Goal: Task Accomplishment & Management: Complete application form

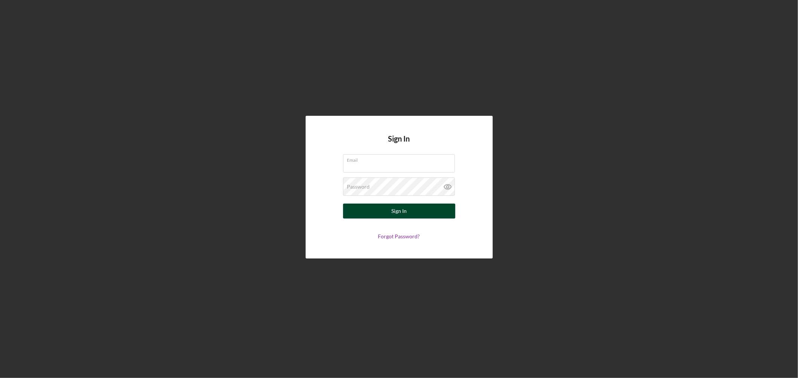
type input "[EMAIL_ADDRESS][DOMAIN_NAME]"
click at [436, 207] on button "Sign In" at bounding box center [399, 211] width 112 height 15
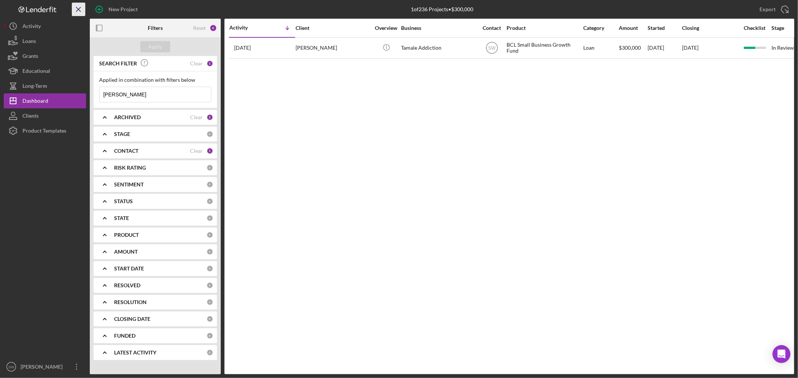
click at [81, 9] on icon "Icon/Menu Close" at bounding box center [78, 9] width 17 height 17
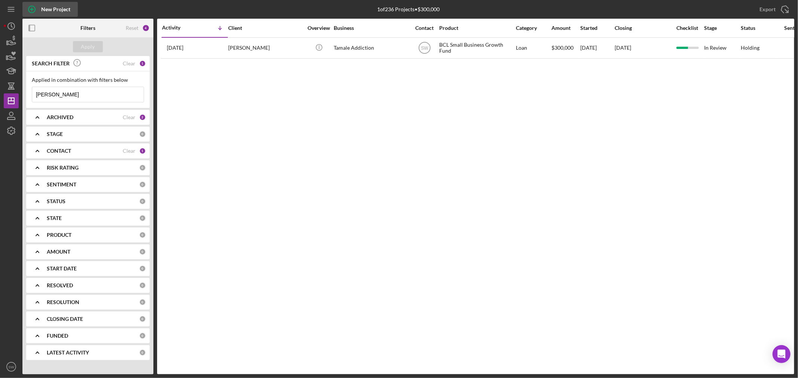
click at [35, 7] on icon "button" at bounding box center [31, 9] width 19 height 19
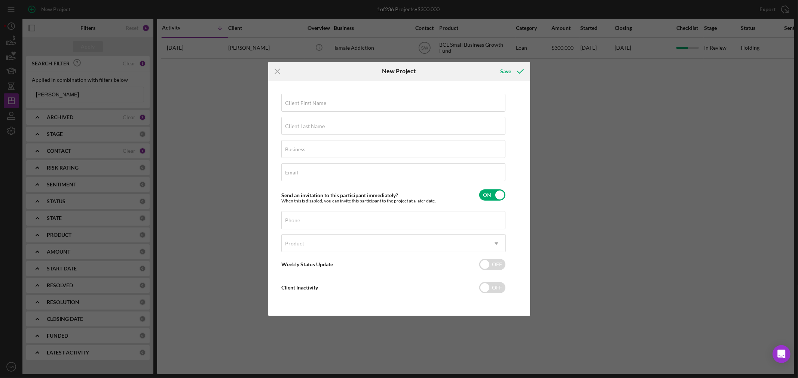
click at [277, 70] on icon "Icon/Menu Close" at bounding box center [277, 71] width 19 height 19
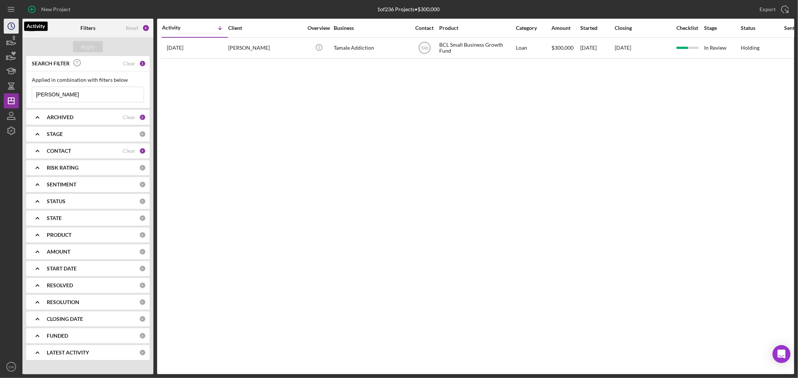
click at [13, 25] on icon "Icon/History" at bounding box center [11, 26] width 19 height 19
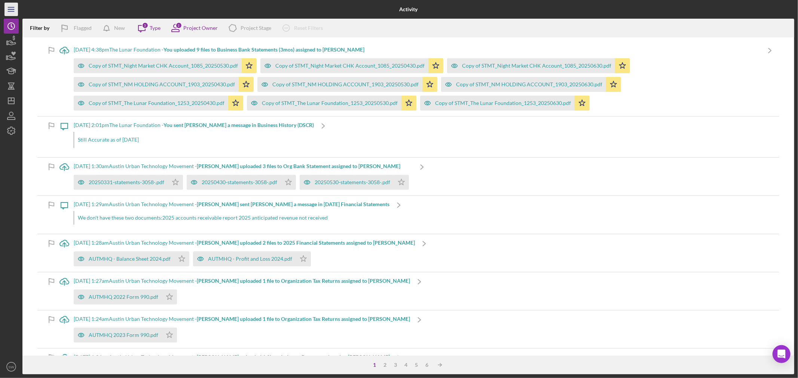
click at [12, 11] on icon "Icon/Menu" at bounding box center [11, 9] width 17 height 17
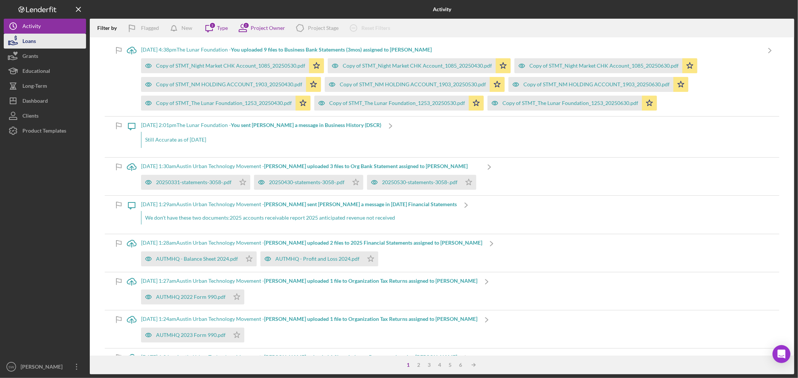
click at [40, 45] on button "Loans" at bounding box center [45, 41] width 82 height 15
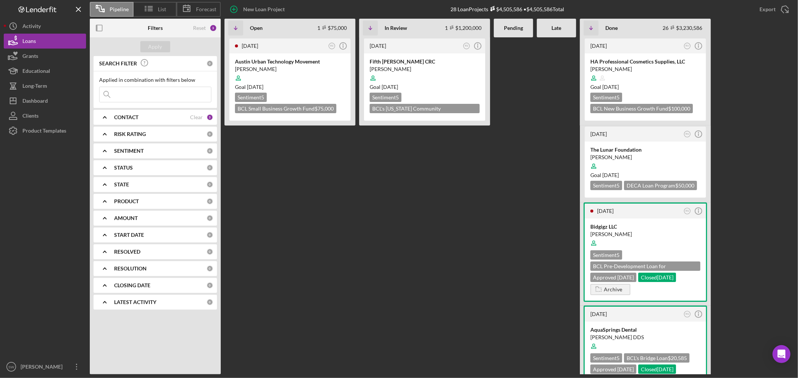
click at [109, 115] on icon "Icon/Expander" at bounding box center [104, 117] width 19 height 19
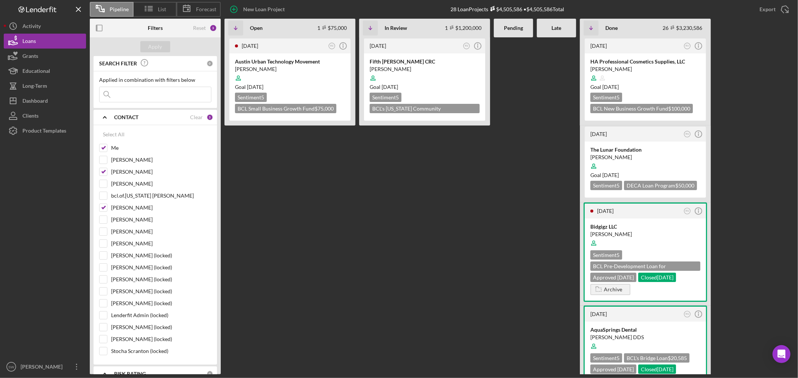
click at [106, 116] on icon "Icon/Expander" at bounding box center [104, 117] width 19 height 19
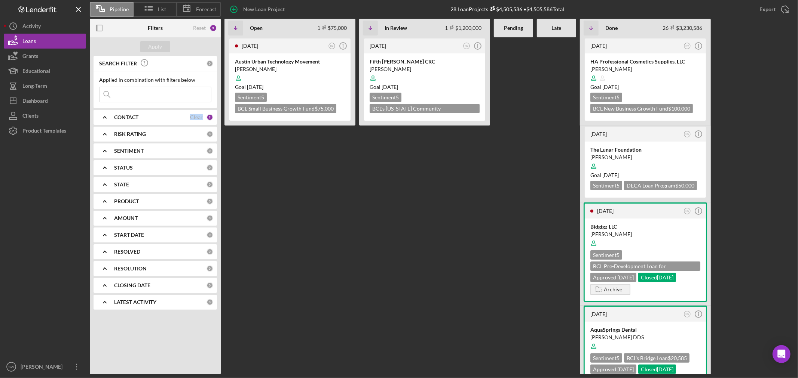
click at [106, 116] on icon "Icon/Expander" at bounding box center [104, 117] width 19 height 19
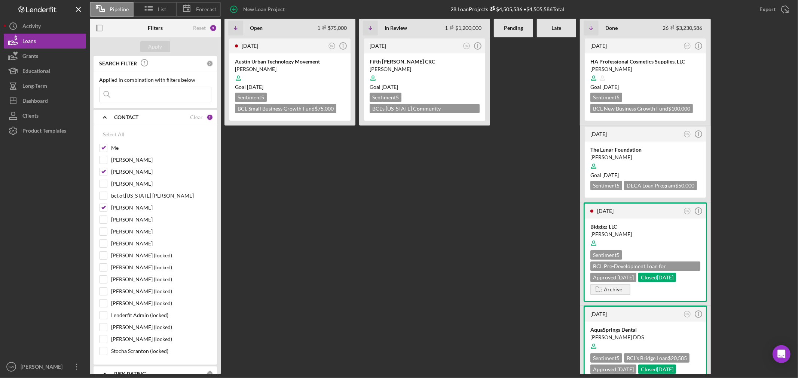
click at [105, 117] on polyline at bounding box center [104, 117] width 3 height 1
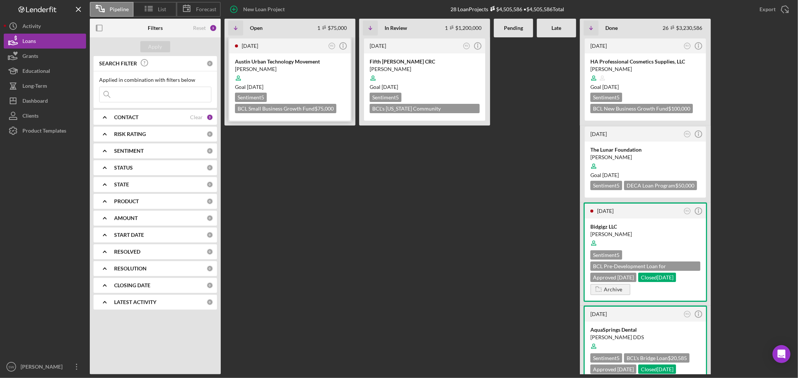
click at [277, 62] on div "Austin Urban Technology Movement" at bounding box center [290, 61] width 110 height 7
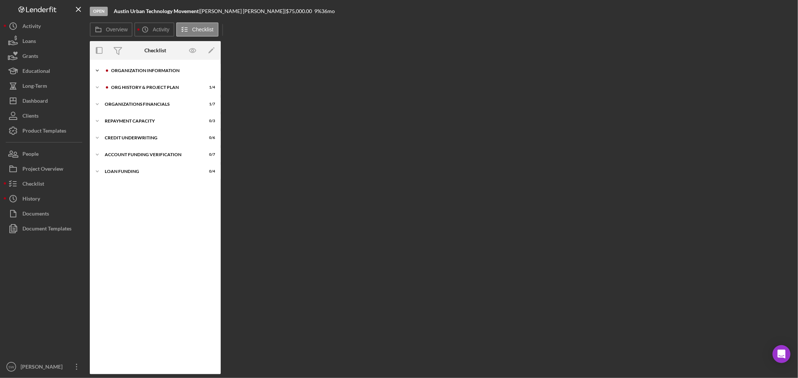
click at [96, 70] on icon "Icon/Expander" at bounding box center [97, 70] width 15 height 15
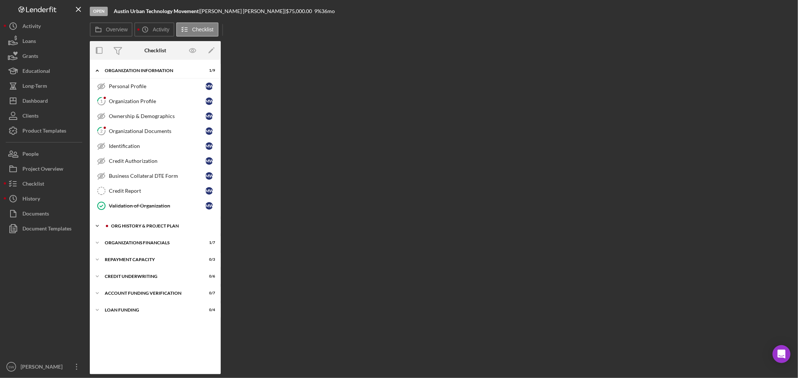
click at [128, 227] on div "Org History & Project Plan" at bounding box center [161, 226] width 100 height 4
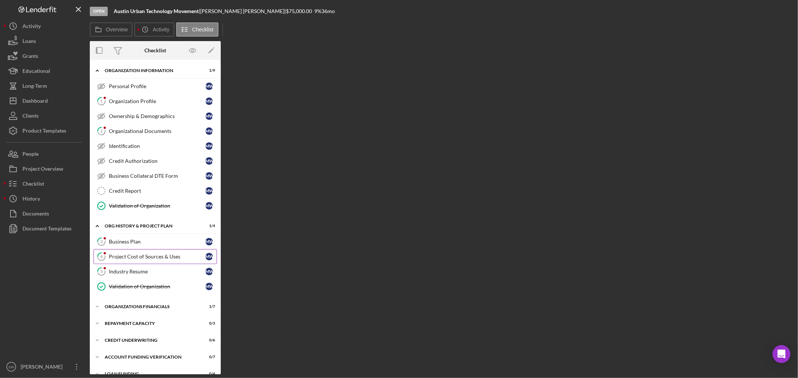
click at [152, 260] on div "Project Cost of Sources & Uses" at bounding box center [157, 257] width 96 height 6
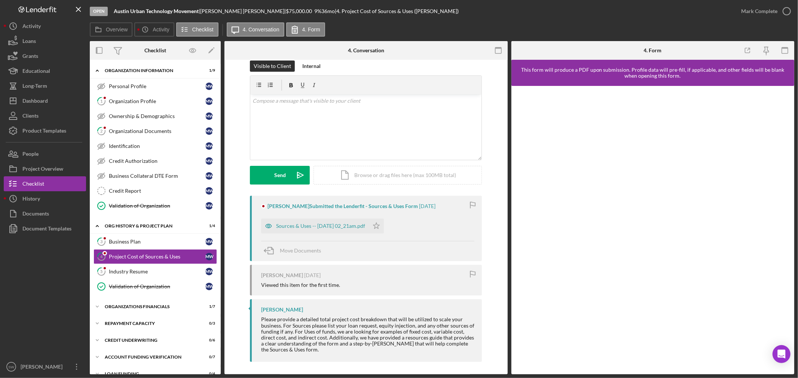
scroll to position [13, 0]
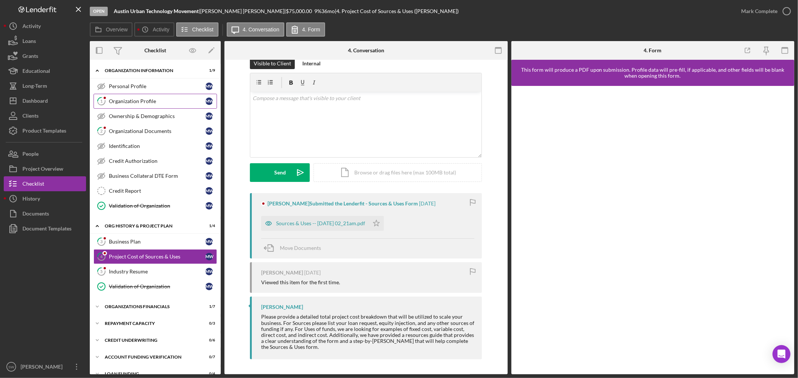
click at [137, 102] on div "Organization Profile" at bounding box center [157, 101] width 96 height 6
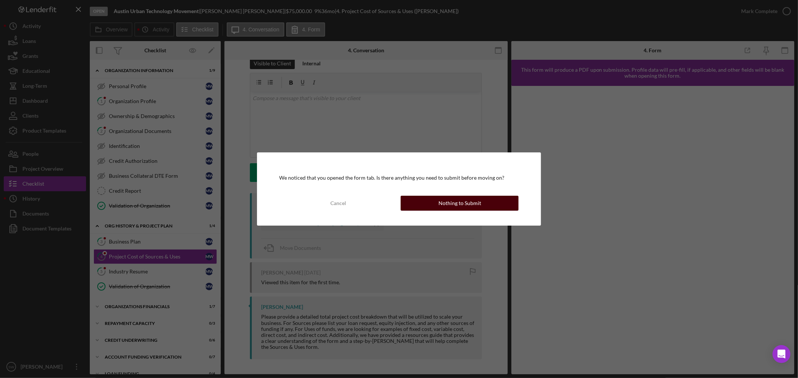
drag, startPoint x: 462, startPoint y: 203, endPoint x: 468, endPoint y: 204, distance: 6.0
click at [462, 204] on div "Nothing to Submit" at bounding box center [459, 203] width 43 height 15
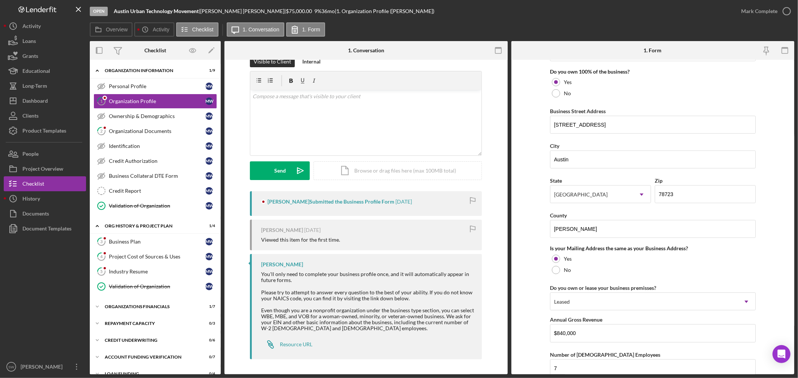
scroll to position [415, 0]
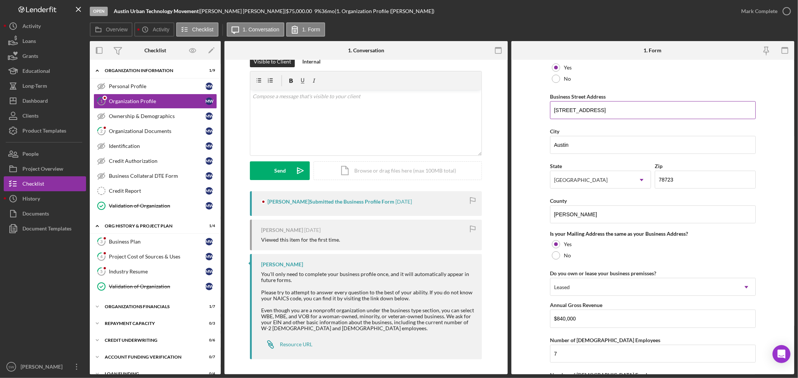
click at [632, 111] on input "[STREET_ADDRESS]" at bounding box center [653, 110] width 206 height 18
